Goal: Task Accomplishment & Management: Use online tool/utility

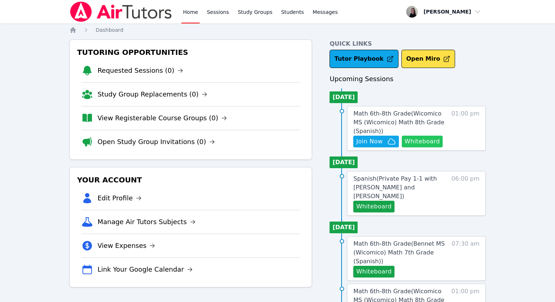
click at [420, 140] on button "Whiteboard" at bounding box center [422, 141] width 41 height 12
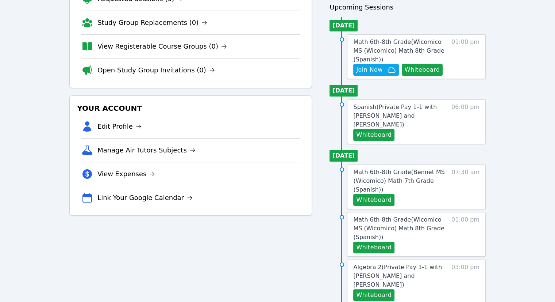
scroll to position [73, 0]
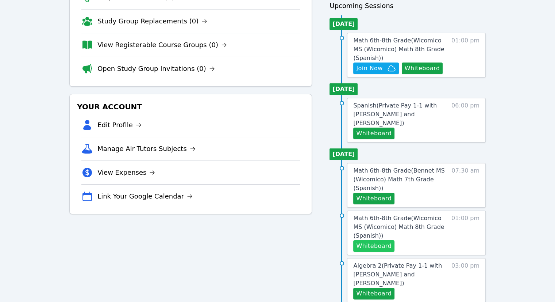
click at [384, 240] on button "Whiteboard" at bounding box center [373, 246] width 41 height 12
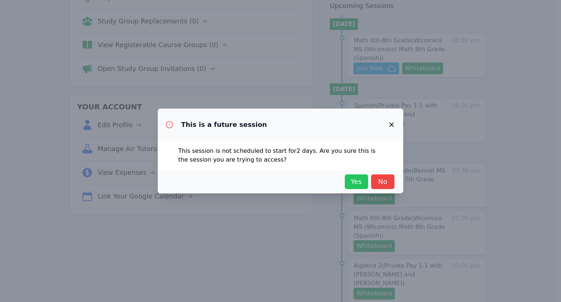
click at [351, 187] on button "Yes" at bounding box center [356, 181] width 23 height 15
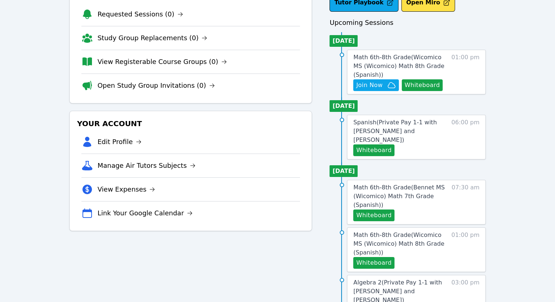
scroll to position [0, 0]
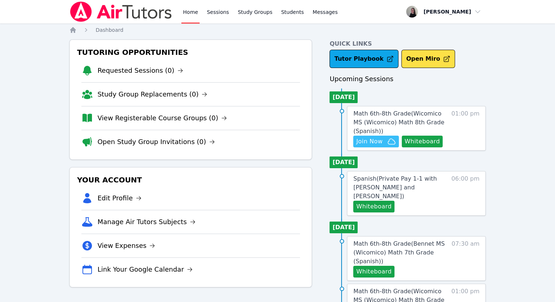
click at [375, 144] on span "Join Now" at bounding box center [369, 141] width 26 height 9
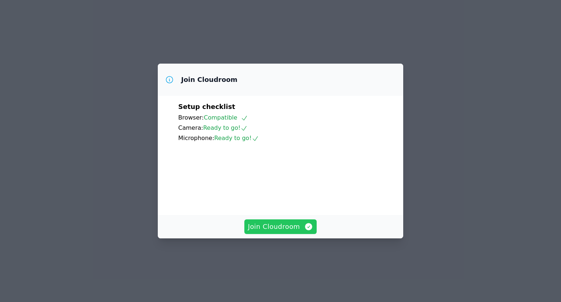
click at [287, 232] on span "Join Cloudroom" at bounding box center [280, 226] width 65 height 10
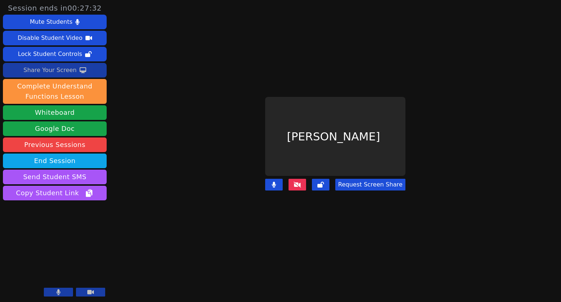
click at [44, 71] on div "Share Your Screen" at bounding box center [49, 70] width 53 height 12
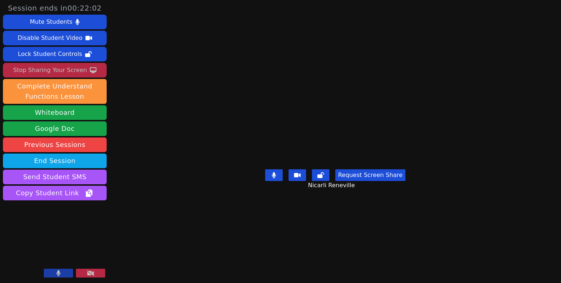
click at [61, 71] on div "Stop Sharing Your Screen" at bounding box center [50, 70] width 74 height 12
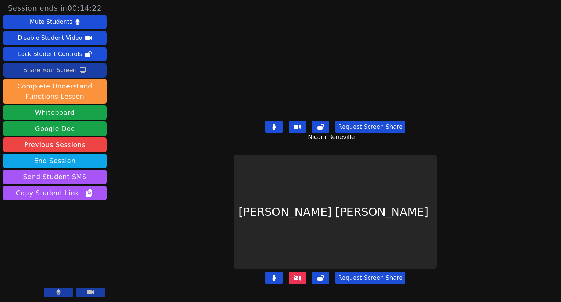
click at [51, 70] on div "Share Your Screen" at bounding box center [49, 70] width 53 height 12
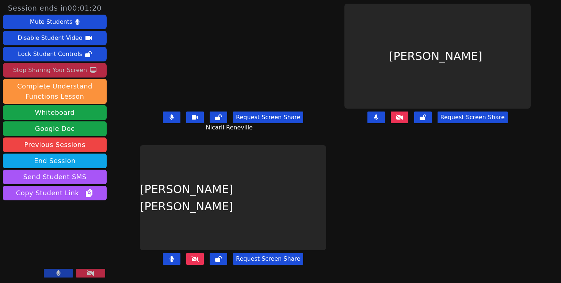
click at [59, 70] on div "Stop Sharing Your Screen" at bounding box center [50, 70] width 74 height 12
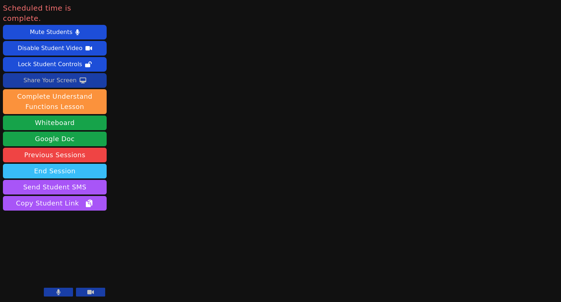
click at [88, 164] on button "End Session" at bounding box center [55, 171] width 104 height 15
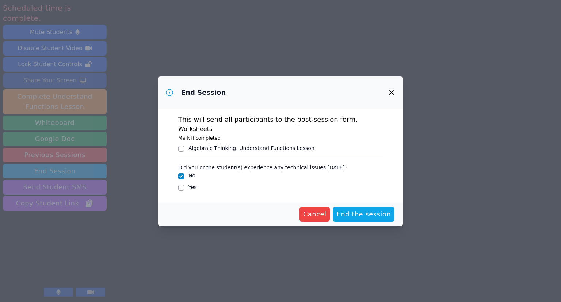
click at [184, 187] on div "Yes" at bounding box center [280, 187] width 205 height 9
click at [182, 187] on input "Yes" at bounding box center [181, 188] width 6 height 6
checkbox input "true"
checkbox input "false"
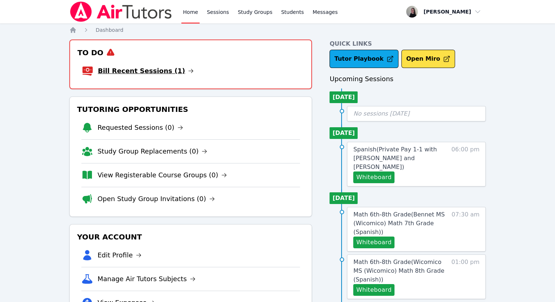
click at [150, 69] on link "Bill Recent Sessions (1)" at bounding box center [146, 71] width 96 height 10
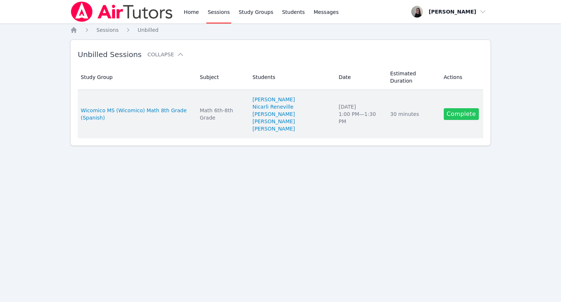
click at [461, 108] on link "Complete" at bounding box center [461, 114] width 35 height 12
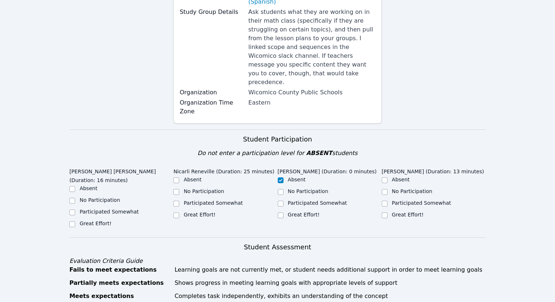
scroll to position [146, 0]
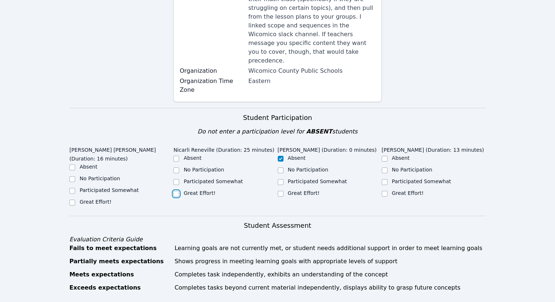
click at [176, 191] on input "Great Effort!" at bounding box center [176, 194] width 6 height 6
checkbox input "true"
click at [88, 175] on label "No Participation" at bounding box center [100, 178] width 41 height 6
click at [75, 176] on input "No Participation" at bounding box center [72, 179] width 6 height 6
checkbox input "true"
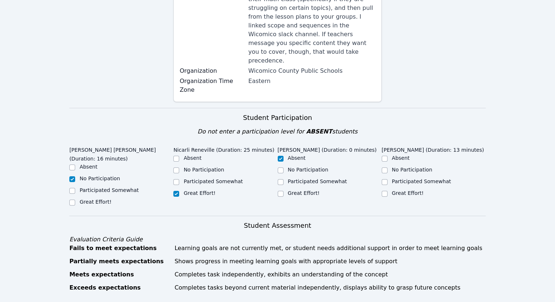
click at [389, 166] on div "No Participation" at bounding box center [434, 170] width 104 height 9
click at [384, 167] on input "No Participation" at bounding box center [385, 170] width 6 height 6
checkbox input "true"
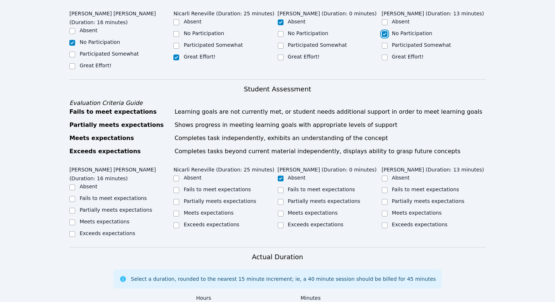
scroll to position [292, 0]
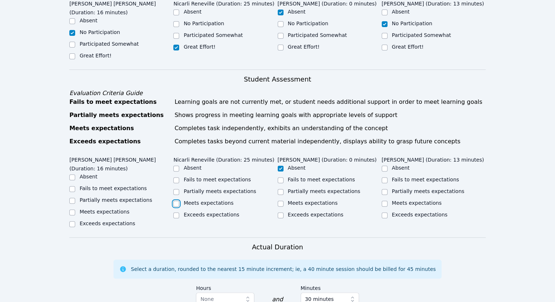
click at [178, 200] on input "Meets expectations" at bounding box center [176, 203] width 6 height 6
checkbox input "true"
click at [176, 212] on input "Exceeds expectations" at bounding box center [176, 215] width 6 height 6
checkbox input "true"
checkbox input "false"
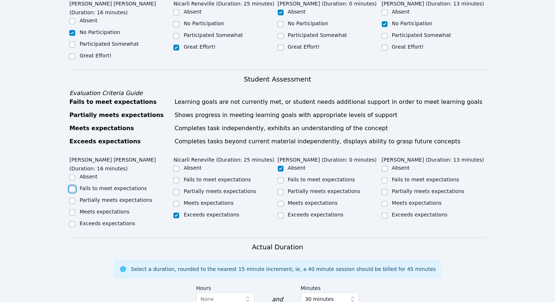
click at [74, 186] on input "Fails to meet expectations" at bounding box center [72, 189] width 6 height 6
checkbox input "true"
click at [412, 176] on label "Fails to meet expectations" at bounding box center [425, 179] width 67 height 6
click at [388, 177] on input "Fails to meet expectations" at bounding box center [385, 180] width 6 height 6
checkbox input "true"
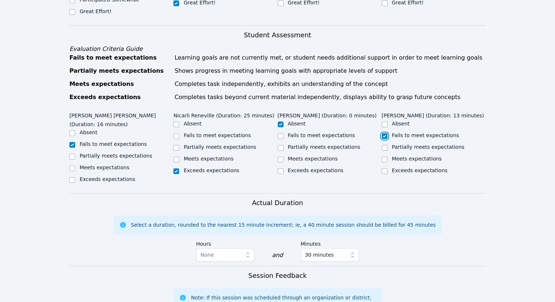
scroll to position [402, 0]
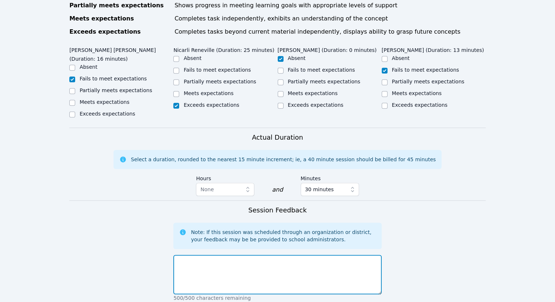
click at [310, 257] on textarea at bounding box center [277, 274] width 208 height 39
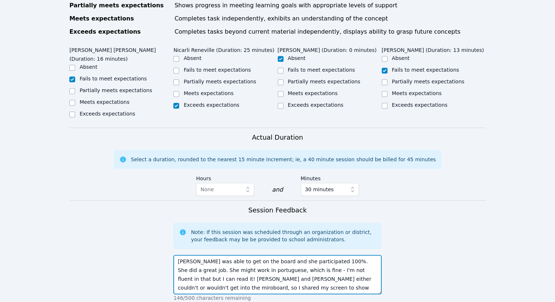
scroll to position [5, 0]
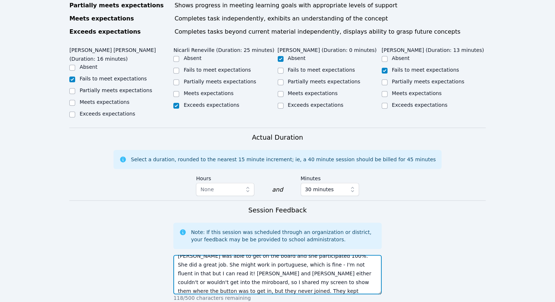
type textarea "Nicarli was able to get on the board and she participated 100%. She did a great…"
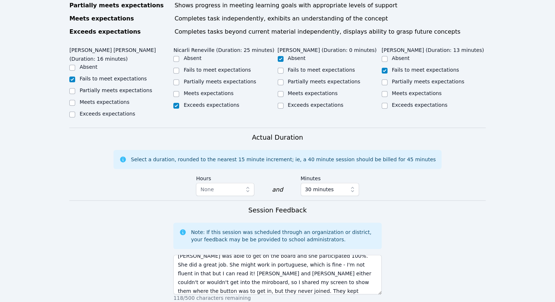
scroll to position [523, 0]
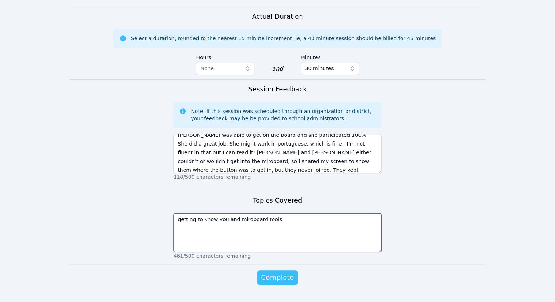
type textarea "getting to know you and miroboard tools"
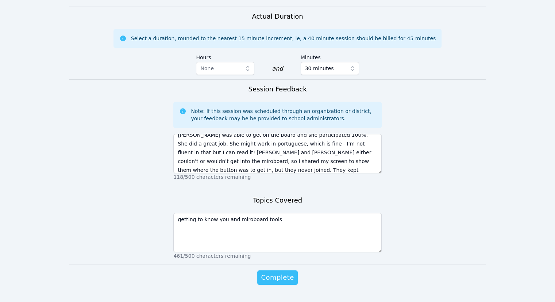
click at [289, 272] on span "Complete" at bounding box center [277, 277] width 33 height 10
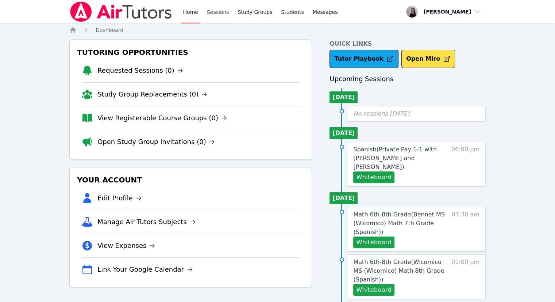
click at [210, 17] on link "Sessions" at bounding box center [218, 11] width 25 height 23
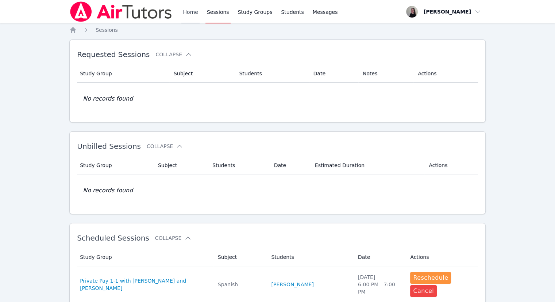
click at [191, 15] on link "Home" at bounding box center [190, 11] width 18 height 23
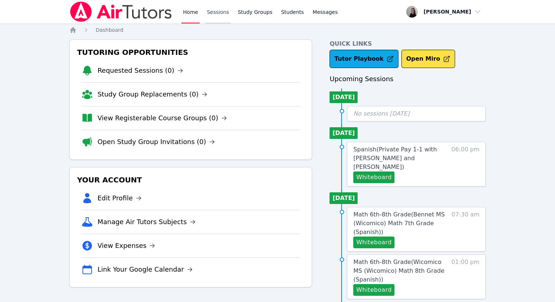
click at [214, 14] on link "Sessions" at bounding box center [218, 11] width 25 height 23
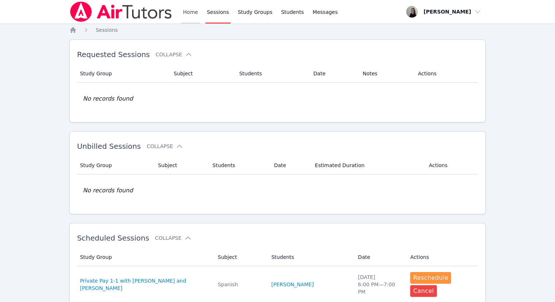
click at [190, 14] on link "Home" at bounding box center [190, 11] width 18 height 23
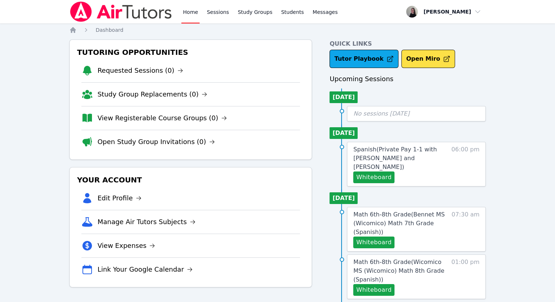
drag, startPoint x: 216, startPoint y: 12, endPoint x: 187, endPoint y: 19, distance: 29.3
click at [215, 12] on link "Sessions" at bounding box center [218, 11] width 25 height 23
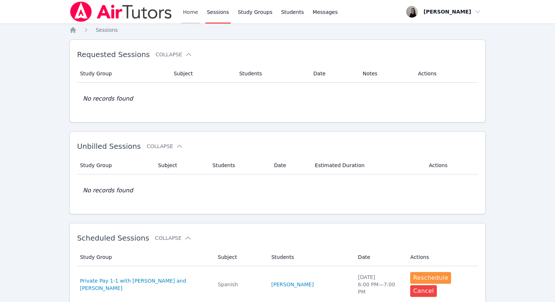
click at [188, 16] on link "Home" at bounding box center [190, 11] width 18 height 23
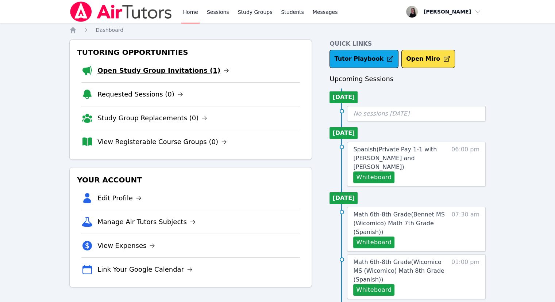
click at [137, 69] on link "Open Study Group Invitations (1)" at bounding box center [164, 70] width 132 height 10
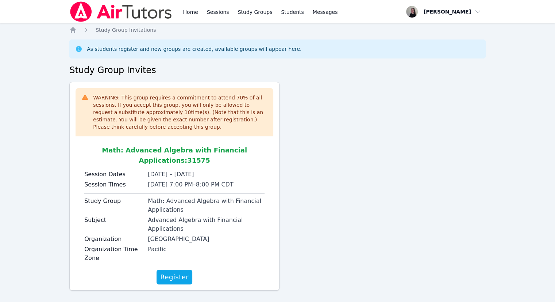
drag, startPoint x: 207, startPoint y: 237, endPoint x: 149, endPoint y: 230, distance: 59.2
click at [149, 230] on div "Session Dates Sep 18, 2025 – Jun 5, 2026 Session Times Tuesday 7:00 PM – 8:00 P…" at bounding box center [174, 217] width 180 height 94
click at [160, 220] on div "Advanced Algebra with Financial Applications" at bounding box center [206, 224] width 117 height 18
click at [196, 11] on link "Home" at bounding box center [190, 11] width 18 height 23
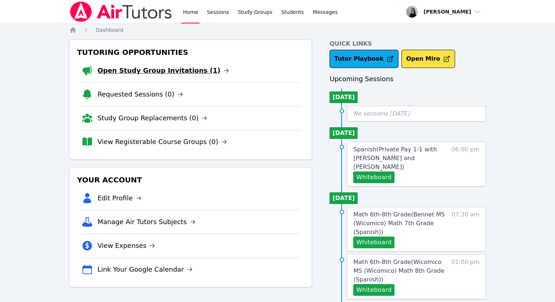
click at [167, 71] on link "Open Study Group Invitations (1)" at bounding box center [164, 70] width 132 height 10
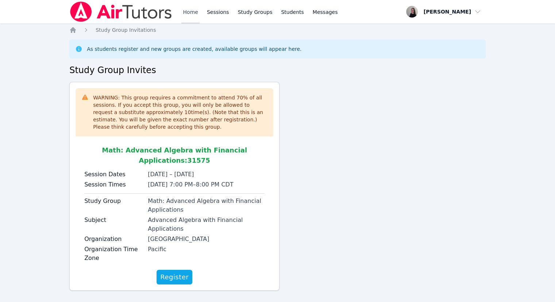
click at [186, 10] on link "Home" at bounding box center [190, 11] width 18 height 23
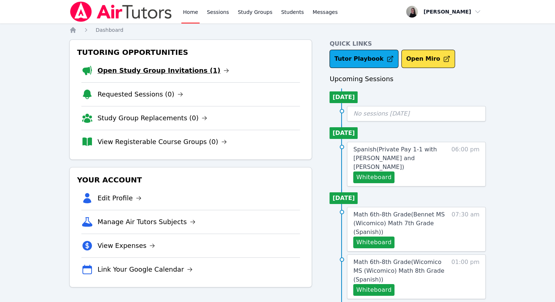
click at [148, 71] on link "Open Study Group Invitations (1)" at bounding box center [164, 70] width 132 height 10
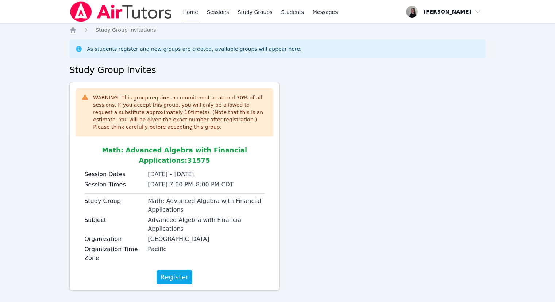
click at [190, 12] on link "Home" at bounding box center [190, 11] width 18 height 23
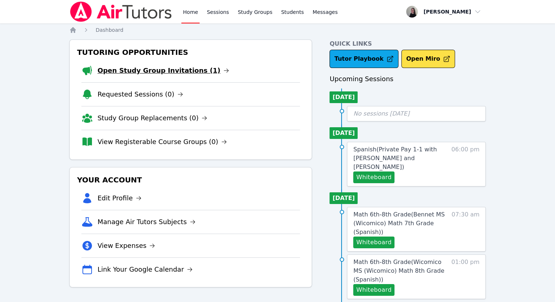
click at [138, 73] on link "Open Study Group Invitations (1)" at bounding box center [164, 70] width 132 height 10
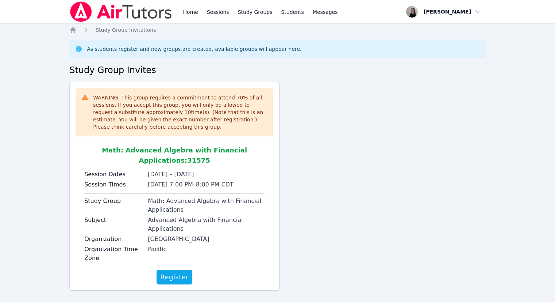
click at [181, 16] on div "Home Sessions Study Groups Students Messages" at bounding box center [204, 11] width 270 height 23
click at [198, 14] on link "Home" at bounding box center [190, 11] width 18 height 23
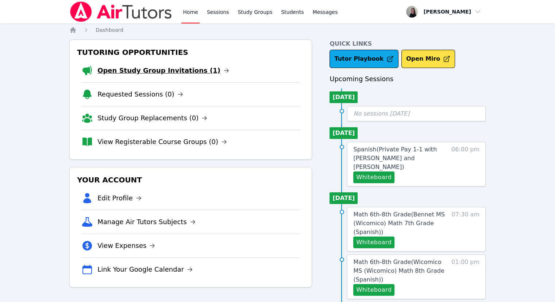
click at [159, 69] on link "Open Study Group Invitations (1)" at bounding box center [164, 70] width 132 height 10
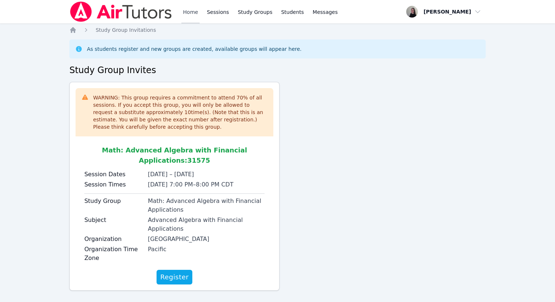
click at [192, 17] on link "Home" at bounding box center [190, 11] width 18 height 23
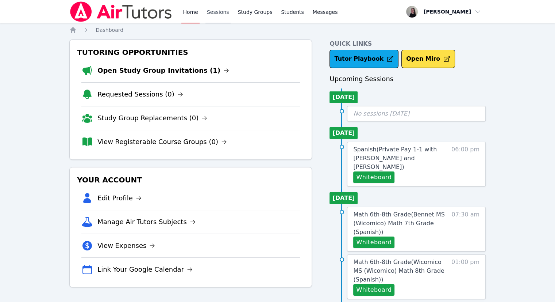
click at [213, 12] on link "Sessions" at bounding box center [218, 11] width 25 height 23
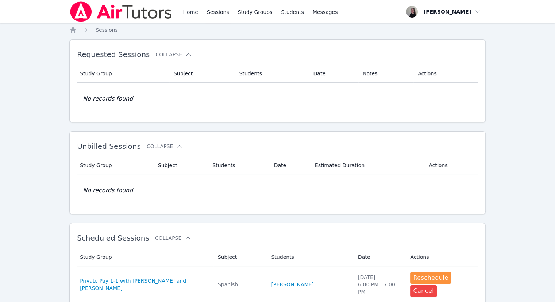
click at [197, 13] on link "Home" at bounding box center [190, 11] width 18 height 23
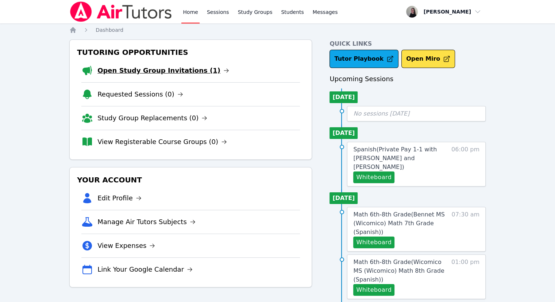
click at [157, 67] on link "Open Study Group Invitations (1)" at bounding box center [164, 70] width 132 height 10
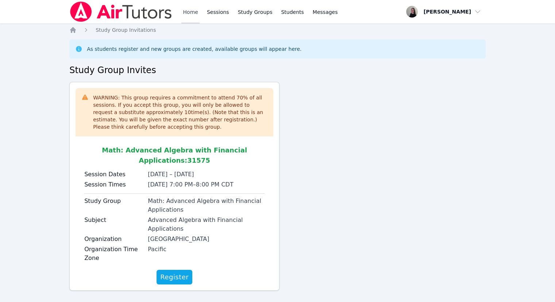
click at [194, 19] on link "Home" at bounding box center [190, 11] width 18 height 23
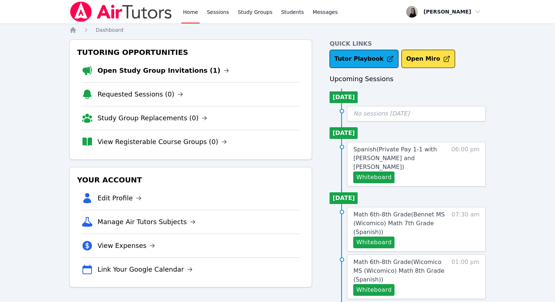
click at [195, 15] on link "Home" at bounding box center [190, 11] width 18 height 23
click at [212, 15] on link "Sessions" at bounding box center [218, 11] width 25 height 23
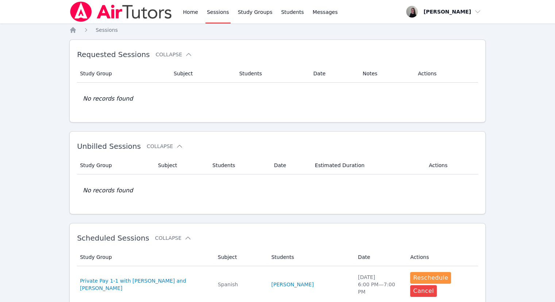
click at [199, 12] on div "Home Sessions Study Groups Students Messages" at bounding box center [260, 11] width 158 height 23
click at [195, 14] on link "Home" at bounding box center [190, 11] width 18 height 23
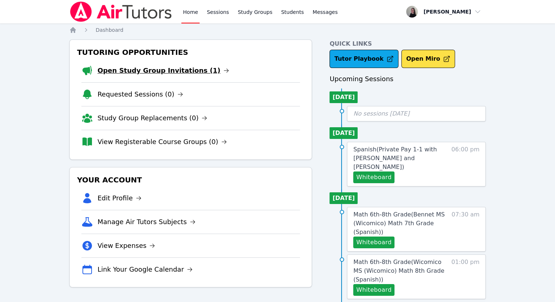
click at [175, 70] on link "Open Study Group Invitations (1)" at bounding box center [164, 70] width 132 height 10
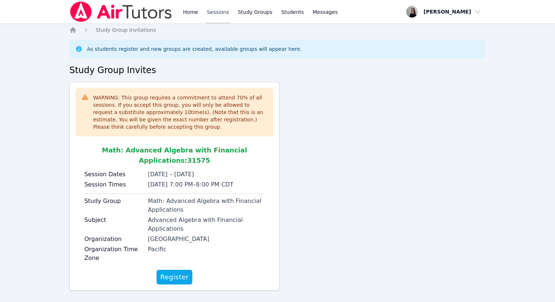
click at [219, 13] on link "Sessions" at bounding box center [218, 11] width 25 height 23
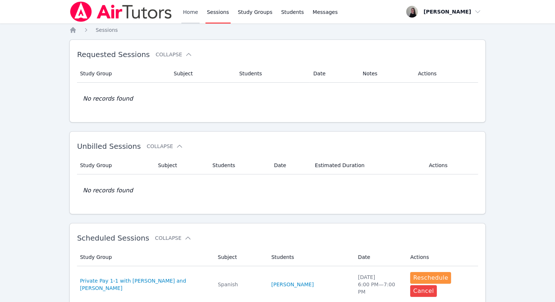
click at [191, 21] on link "Home" at bounding box center [190, 11] width 18 height 23
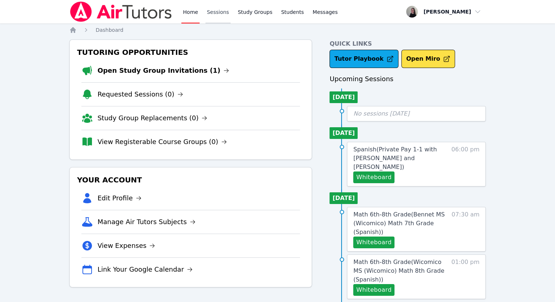
click at [221, 14] on link "Sessions" at bounding box center [218, 11] width 25 height 23
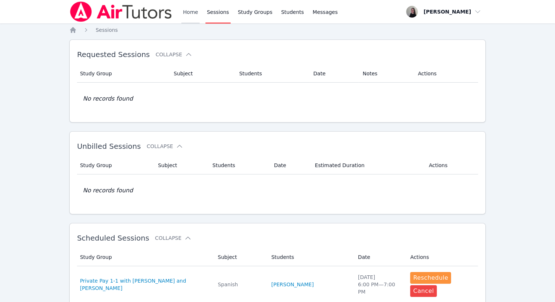
drag, startPoint x: 186, startPoint y: 15, endPoint x: 149, endPoint y: 18, distance: 37.3
click at [186, 15] on link "Home" at bounding box center [190, 11] width 18 height 23
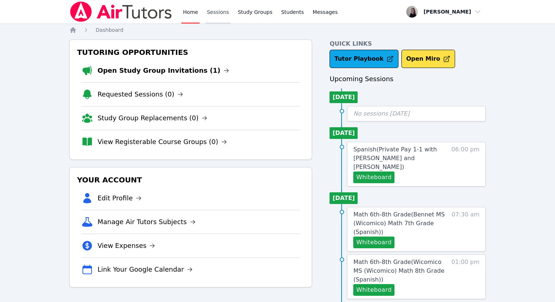
drag, startPoint x: 215, startPoint y: 16, endPoint x: 202, endPoint y: 16, distance: 13.2
click at [215, 16] on link "Sessions" at bounding box center [218, 11] width 25 height 23
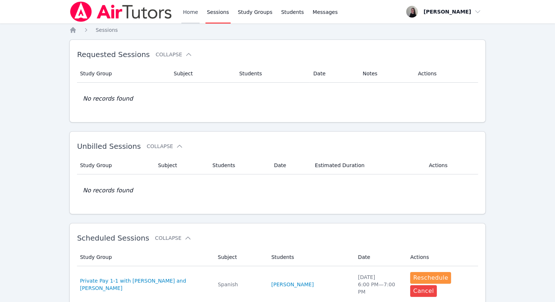
click at [192, 13] on link "Home" at bounding box center [190, 11] width 18 height 23
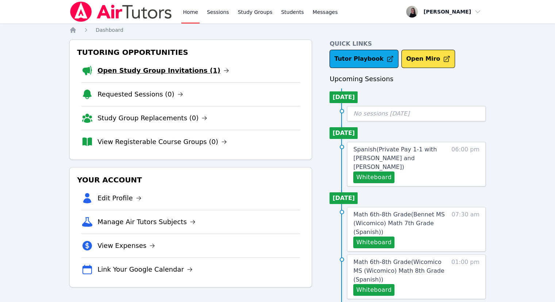
click at [184, 70] on link "Open Study Group Invitations (1)" at bounding box center [164, 70] width 132 height 10
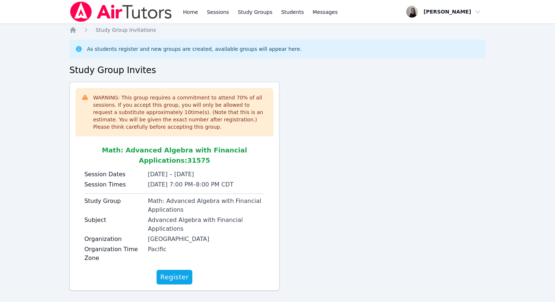
click at [117, 15] on img at bounding box center [120, 11] width 103 height 20
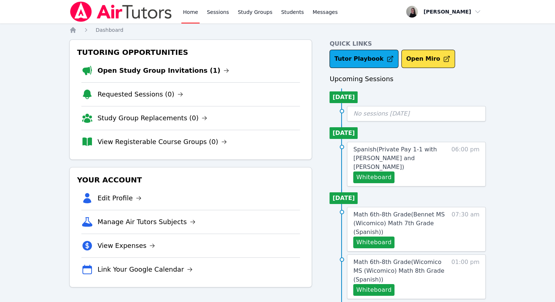
click at [185, 78] on li "Open Study Group Invitations (1)" at bounding box center [190, 70] width 219 height 23
click at [178, 72] on link "Open Study Group Invitations (1)" at bounding box center [164, 70] width 132 height 10
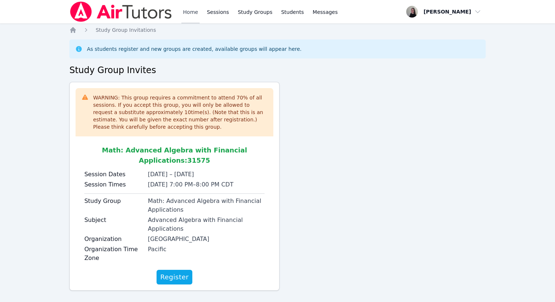
click at [193, 8] on link "Home" at bounding box center [190, 11] width 18 height 23
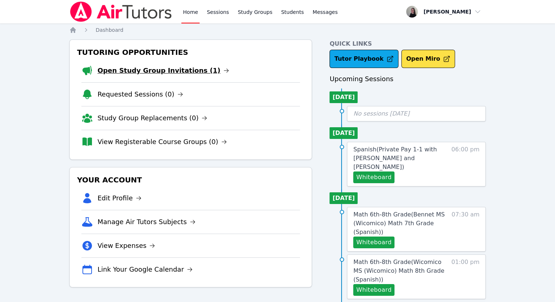
click at [127, 68] on link "Open Study Group Invitations (1)" at bounding box center [164, 70] width 132 height 10
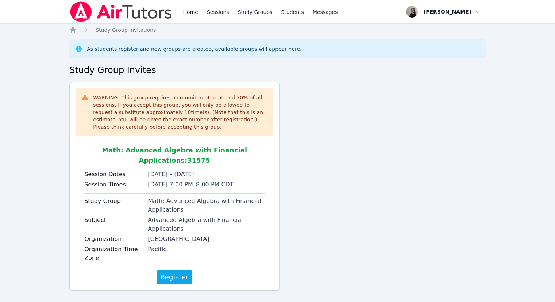
drag, startPoint x: 181, startPoint y: 125, endPoint x: 198, endPoint y: 117, distance: 19.0
click at [194, 146] on div "WARNING: This group requires a commitment to attend 70 % of all sessions. If yo…" at bounding box center [174, 186] width 210 height 209
click at [186, 17] on link "Home" at bounding box center [190, 11] width 18 height 23
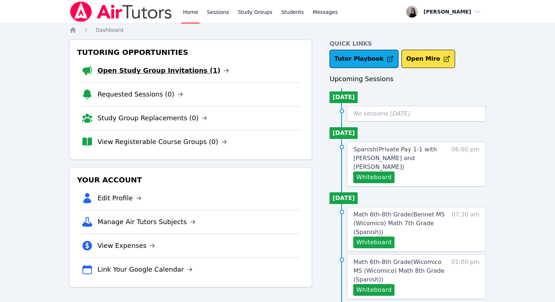
click at [163, 70] on link "Open Study Group Invitations (1)" at bounding box center [164, 70] width 132 height 10
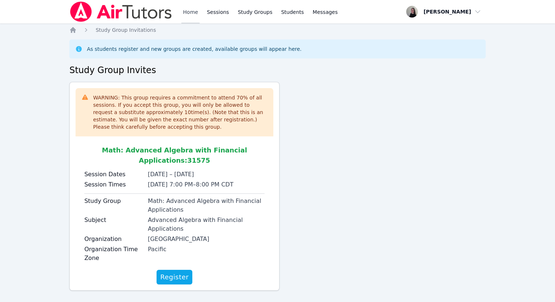
click at [196, 16] on link "Home" at bounding box center [190, 11] width 18 height 23
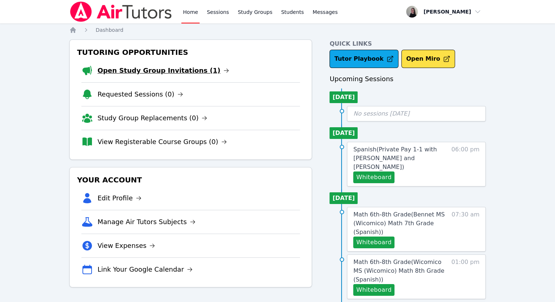
click at [171, 71] on link "Open Study Group Invitations (1)" at bounding box center [164, 70] width 132 height 10
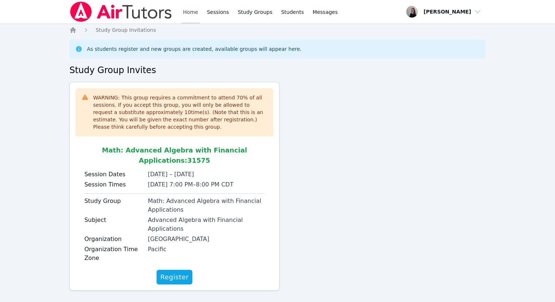
click at [186, 10] on link "Home" at bounding box center [190, 11] width 18 height 23
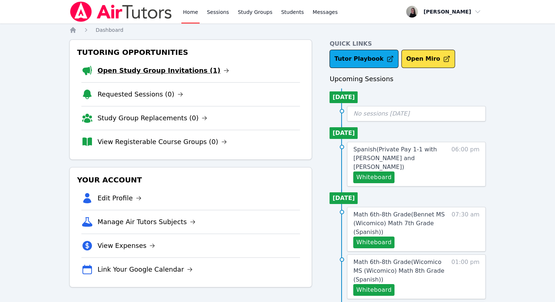
click at [149, 73] on link "Open Study Group Invitations (1)" at bounding box center [164, 70] width 132 height 10
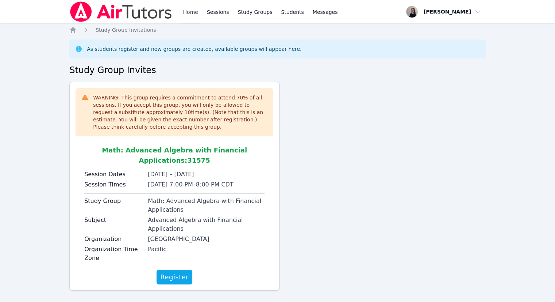
click at [194, 16] on link "Home" at bounding box center [190, 11] width 18 height 23
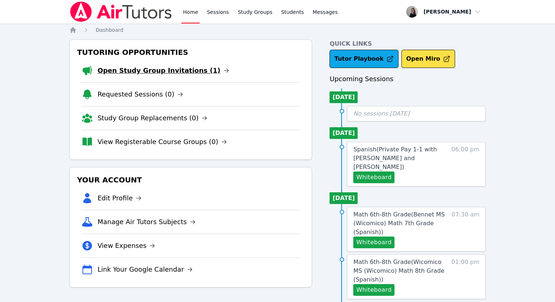
click at [157, 68] on link "Open Study Group Invitations (1)" at bounding box center [164, 70] width 132 height 10
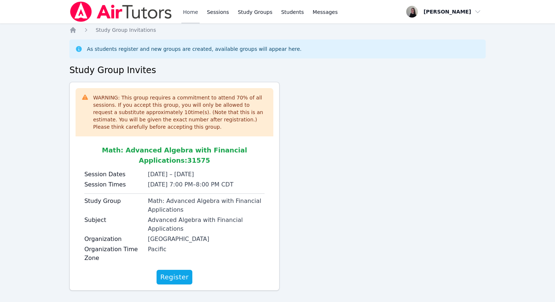
click at [191, 15] on link "Home" at bounding box center [190, 11] width 18 height 23
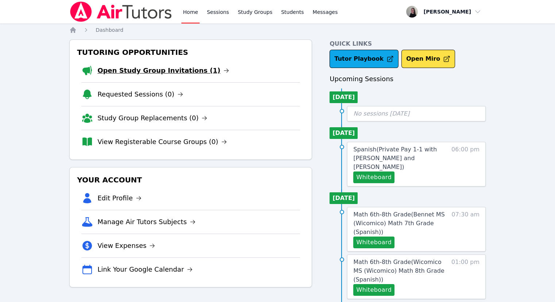
click at [187, 73] on link "Open Study Group Invitations (1)" at bounding box center [164, 70] width 132 height 10
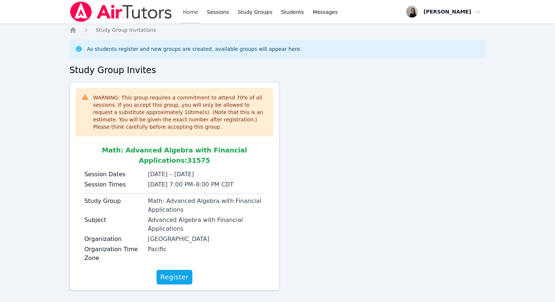
click at [191, 13] on link "Home" at bounding box center [190, 11] width 18 height 23
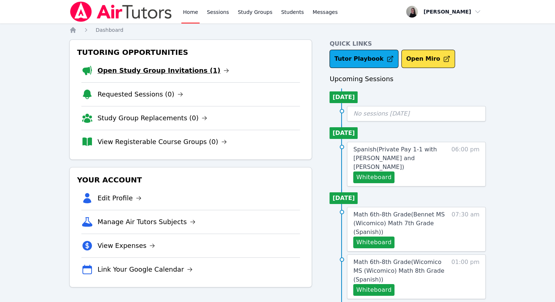
click at [166, 74] on link "Open Study Group Invitations (1)" at bounding box center [164, 70] width 132 height 10
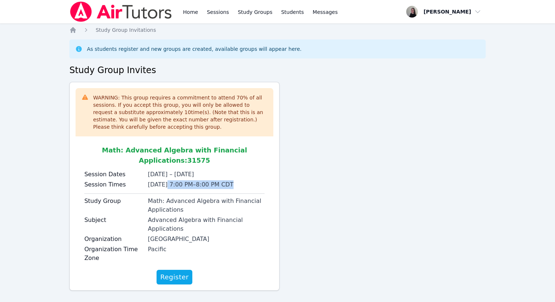
drag, startPoint x: 167, startPoint y: 184, endPoint x: 235, endPoint y: 183, distance: 68.7
click at [236, 183] on li "[DATE] 7:00 PM – 8:00 PM CDT" at bounding box center [206, 184] width 117 height 9
click at [191, 12] on link "Home" at bounding box center [190, 11] width 18 height 23
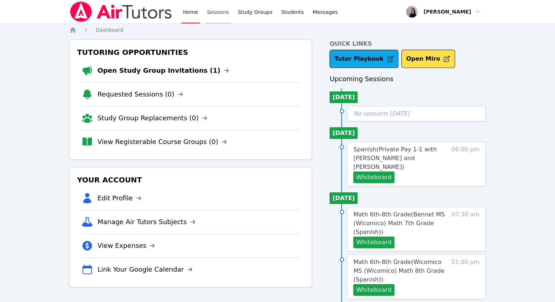
click at [212, 17] on link "Sessions" at bounding box center [218, 11] width 25 height 23
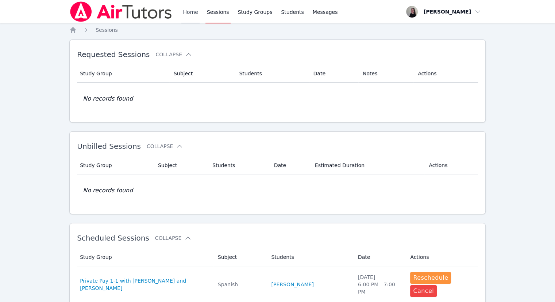
click at [188, 14] on link "Home" at bounding box center [190, 11] width 18 height 23
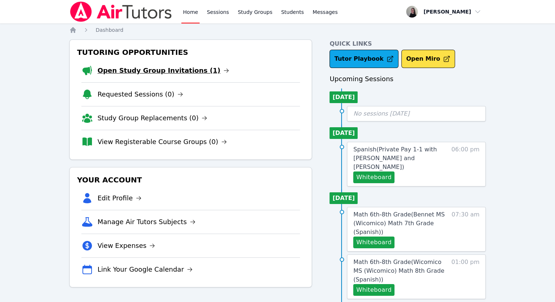
click at [174, 73] on link "Open Study Group Invitations (1)" at bounding box center [164, 70] width 132 height 10
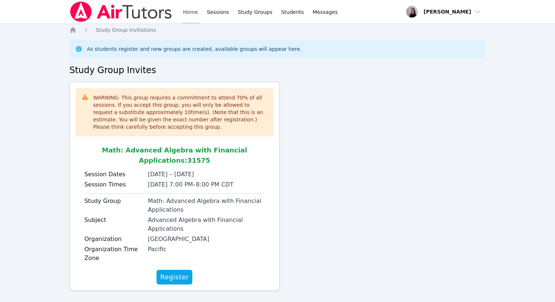
click at [186, 16] on link "Home" at bounding box center [190, 11] width 18 height 23
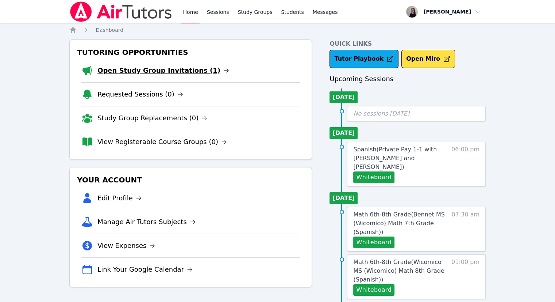
click at [223, 68] on icon at bounding box center [226, 71] width 6 height 6
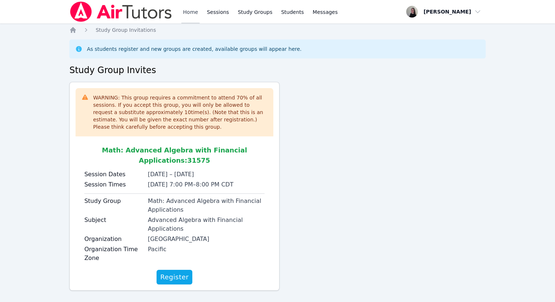
click at [184, 19] on link "Home" at bounding box center [190, 11] width 18 height 23
